Goal: Transaction & Acquisition: Purchase product/service

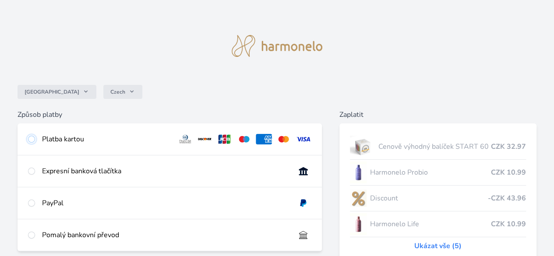
click at [35, 139] on input "radio" at bounding box center [31, 139] width 7 height 7
radio input "true"
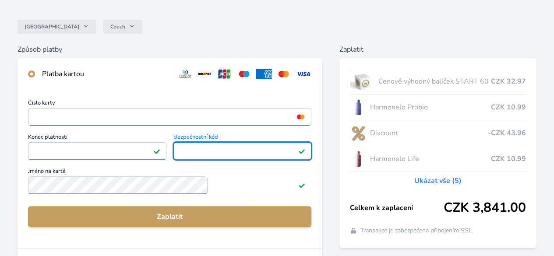
scroll to position [67, 0]
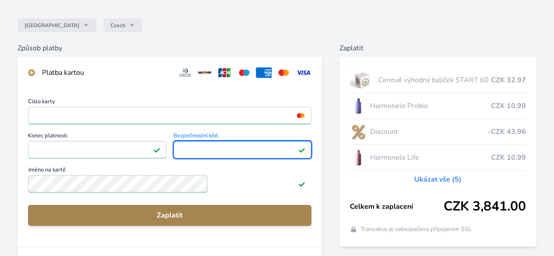
click at [204, 221] on span "Zaplatit" at bounding box center [169, 215] width 269 height 11
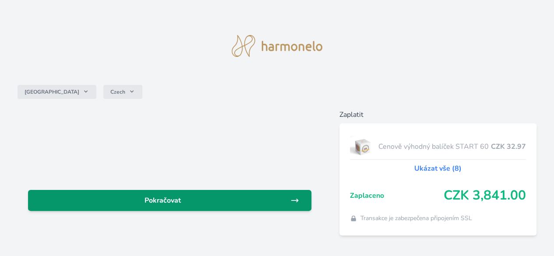
click at [204, 202] on span "Pokračovat" at bounding box center [162, 200] width 255 height 11
